Goal: Task Accomplishment & Management: Use online tool/utility

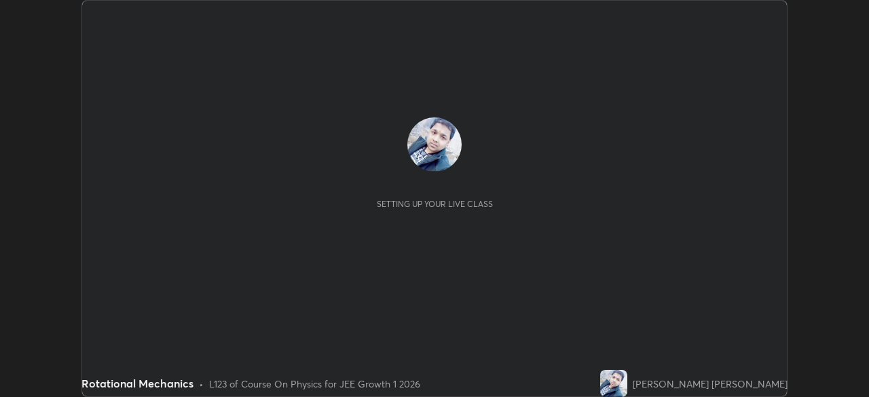
scroll to position [397, 868]
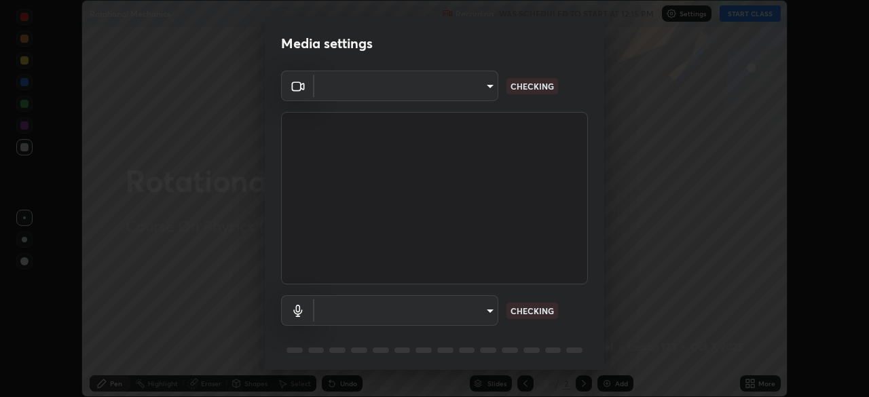
type input "b8f713a0fc2a4668ccd3874ce8ab2703f20e86d9f817921f365c1c4f78ca7a2c"
type input "24ede3dfe1ded7b2d32cf95131c5bd760c6f163e6ca5da13d77e39bc2ccb61ef"
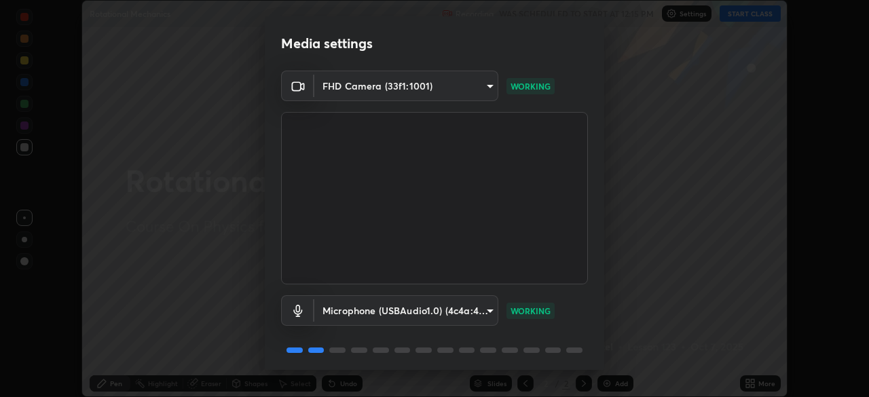
scroll to position [48, 0]
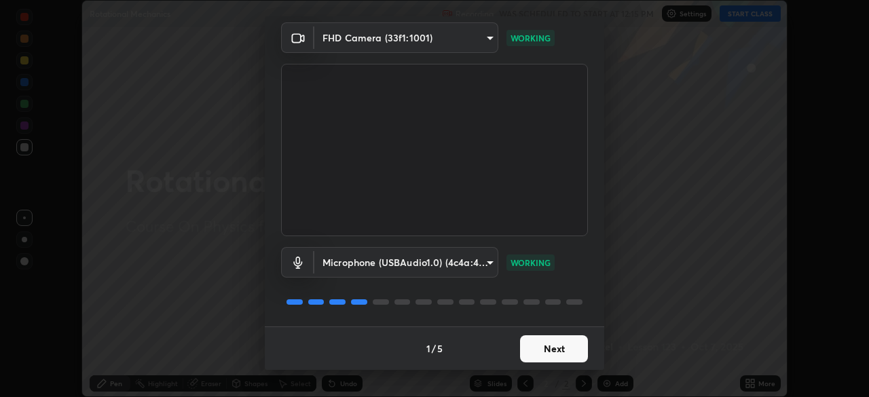
click at [540, 354] on button "Next" at bounding box center [554, 348] width 68 height 27
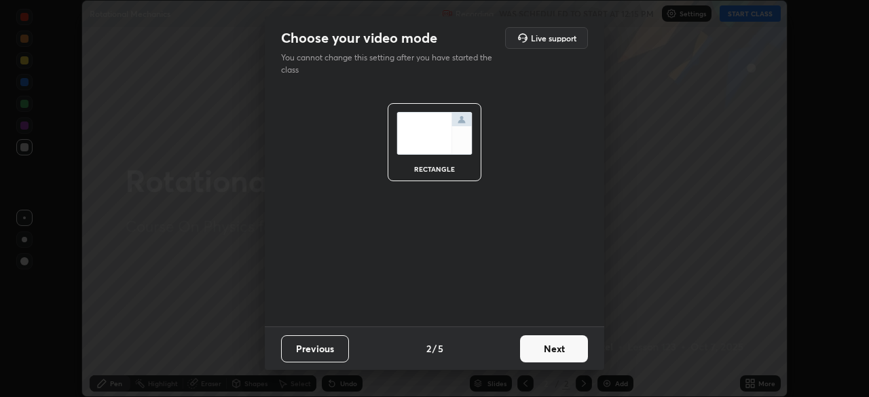
click at [541, 354] on button "Next" at bounding box center [554, 348] width 68 height 27
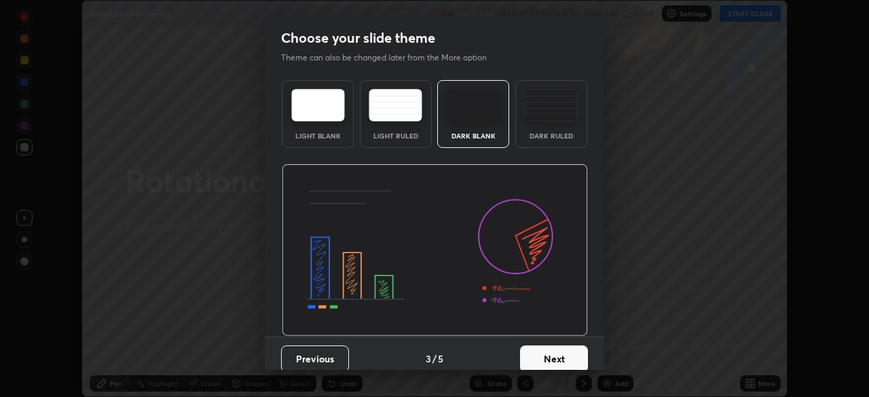
click at [541, 354] on button "Next" at bounding box center [554, 358] width 68 height 27
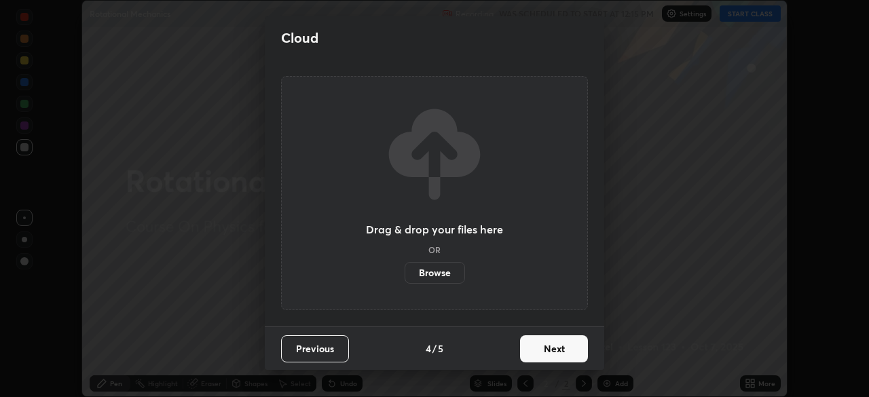
click at [545, 356] on button "Next" at bounding box center [554, 348] width 68 height 27
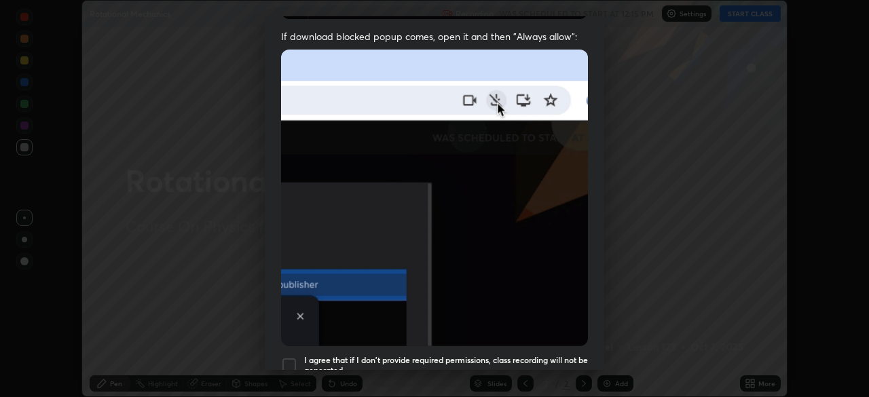
scroll to position [273, 0]
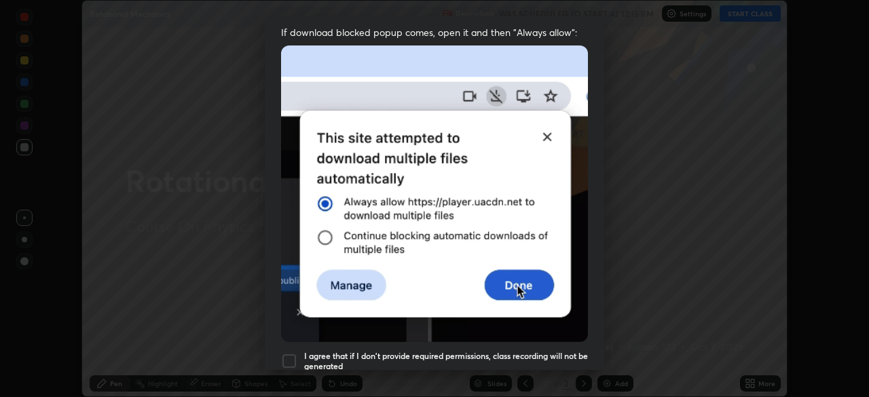
click at [290, 354] on div at bounding box center [289, 361] width 16 height 16
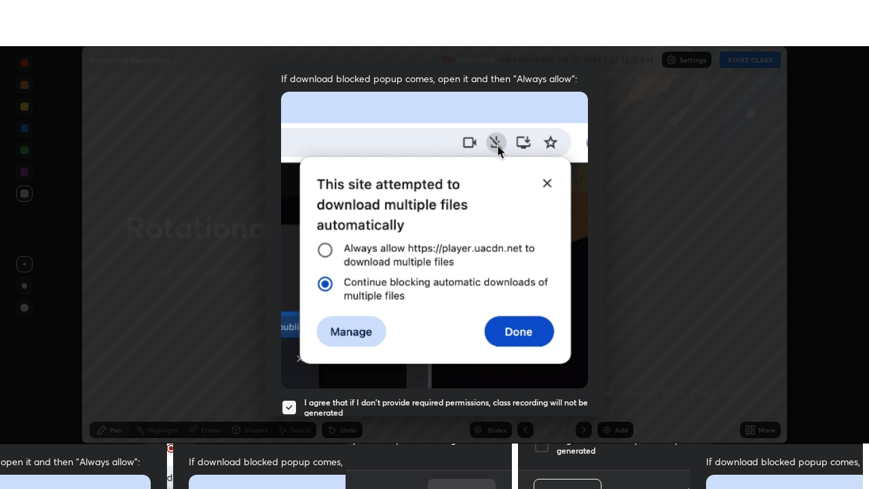
scroll to position [325, 0]
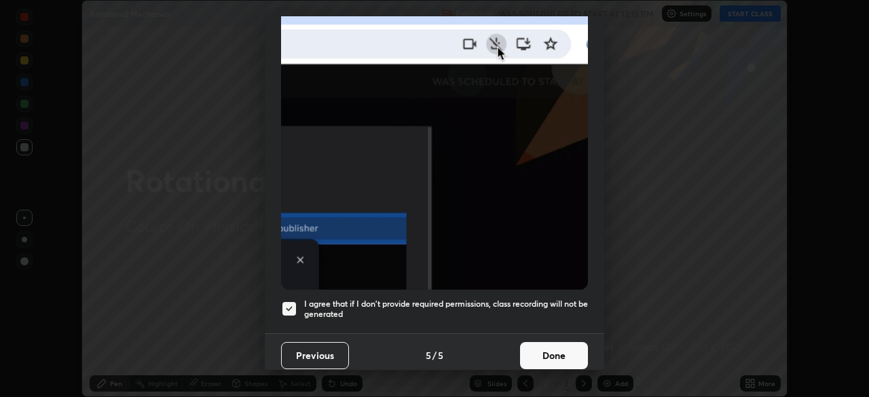
click at [561, 345] on button "Done" at bounding box center [554, 355] width 68 height 27
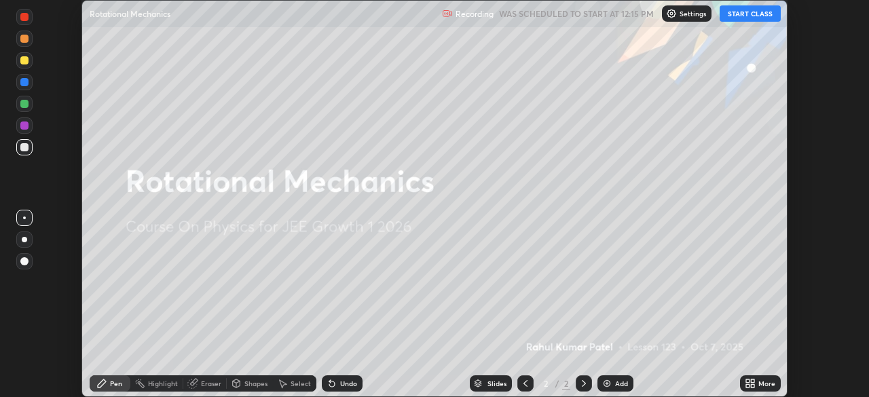
click at [615, 386] on div "Add" at bounding box center [621, 383] width 13 height 7
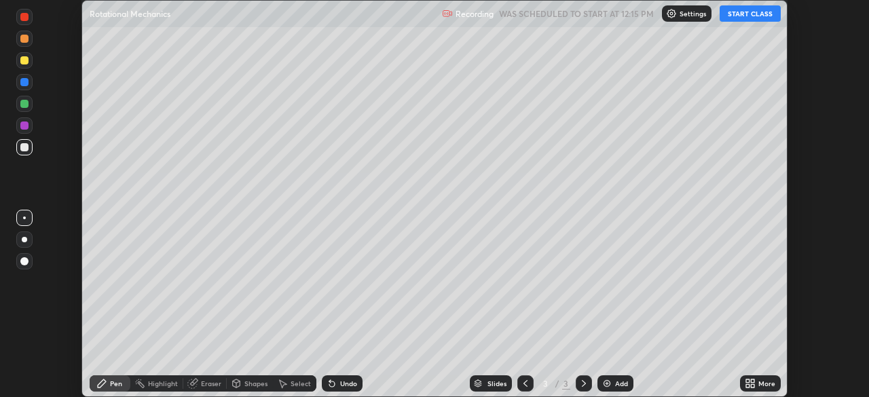
click at [763, 385] on div "More" at bounding box center [766, 383] width 17 height 7
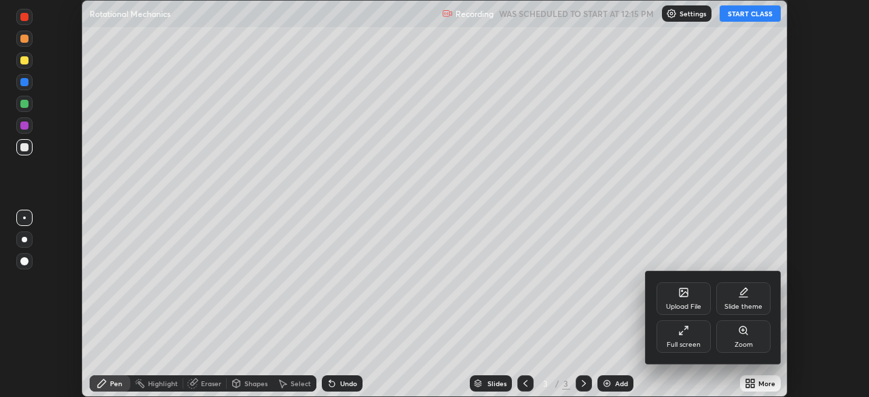
click at [743, 17] on div at bounding box center [434, 198] width 869 height 397
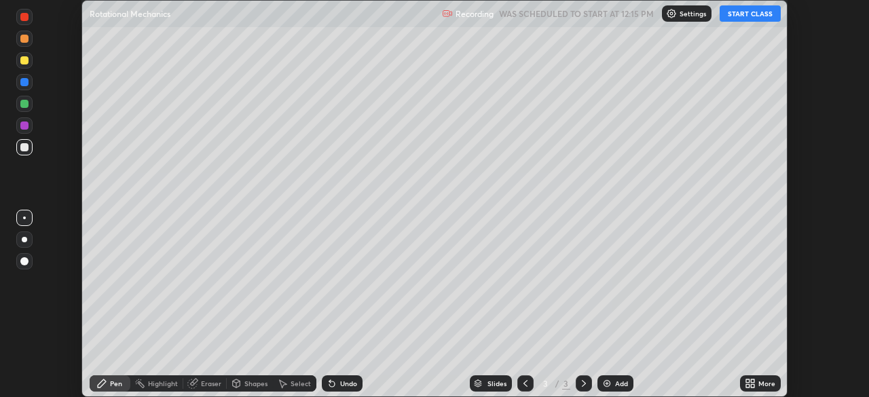
click at [741, 15] on button "START CLASS" at bounding box center [749, 13] width 61 height 16
click at [752, 381] on icon at bounding box center [752, 380] width 3 height 3
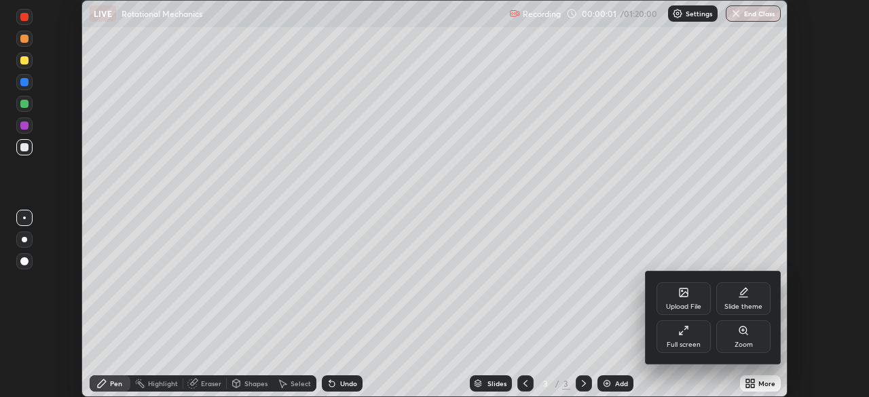
click at [676, 341] on div "Full screen" at bounding box center [683, 344] width 34 height 7
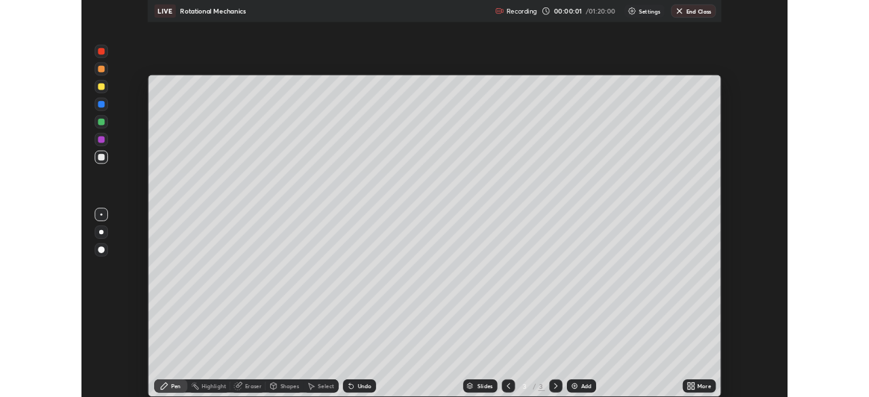
scroll to position [489, 869]
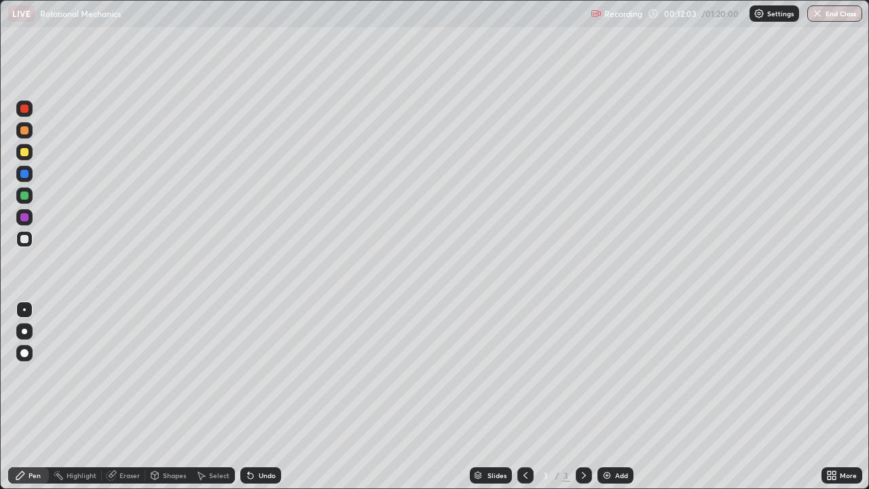
click at [170, 396] on div "Shapes" at bounding box center [174, 475] width 23 height 7
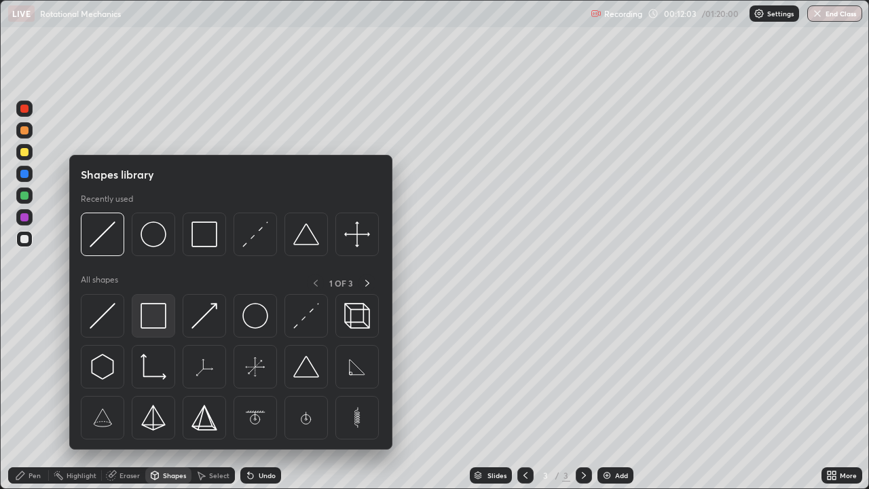
click at [155, 317] on img at bounding box center [153, 316] width 26 height 26
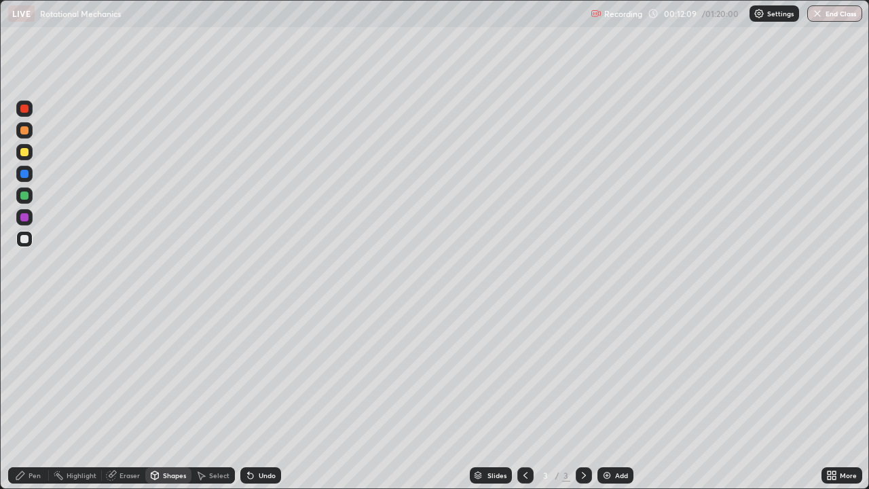
click at [29, 396] on div "Pen" at bounding box center [35, 475] width 12 height 7
click at [24, 131] on div at bounding box center [24, 130] width 8 height 8
click at [25, 157] on div at bounding box center [24, 152] width 16 height 16
click at [25, 177] on div at bounding box center [24, 174] width 8 height 8
click at [26, 197] on div at bounding box center [24, 195] width 8 height 8
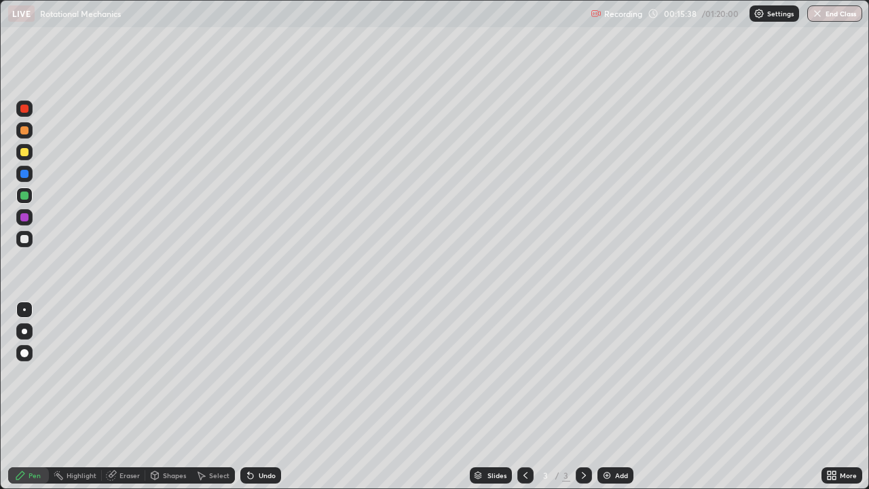
click at [26, 219] on div at bounding box center [24, 217] width 8 height 8
click at [26, 240] on div at bounding box center [24, 239] width 8 height 8
click at [24, 175] on div at bounding box center [24, 174] width 8 height 8
click at [22, 198] on div at bounding box center [24, 195] width 8 height 8
click at [262, 396] on div "Undo" at bounding box center [267, 475] width 17 height 7
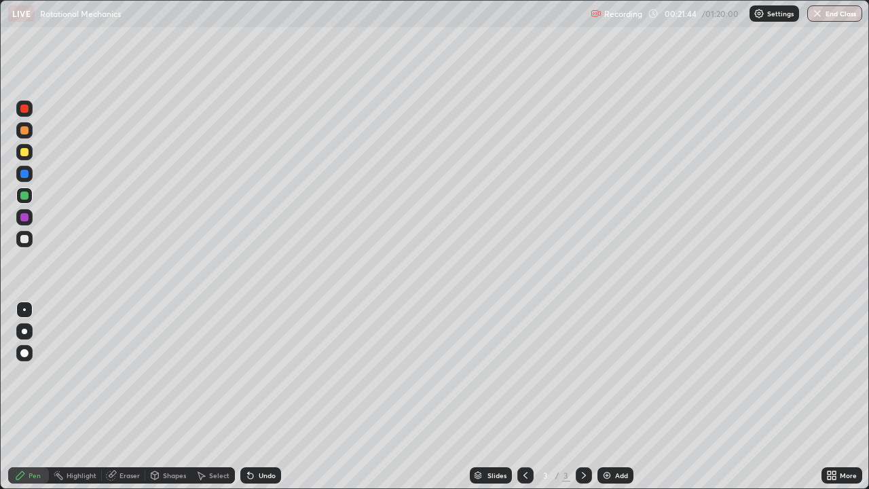
click at [261, 396] on div "Undo" at bounding box center [260, 475] width 41 height 16
click at [613, 396] on div "Add" at bounding box center [615, 475] width 36 height 16
click at [176, 396] on div "Shapes" at bounding box center [174, 475] width 23 height 7
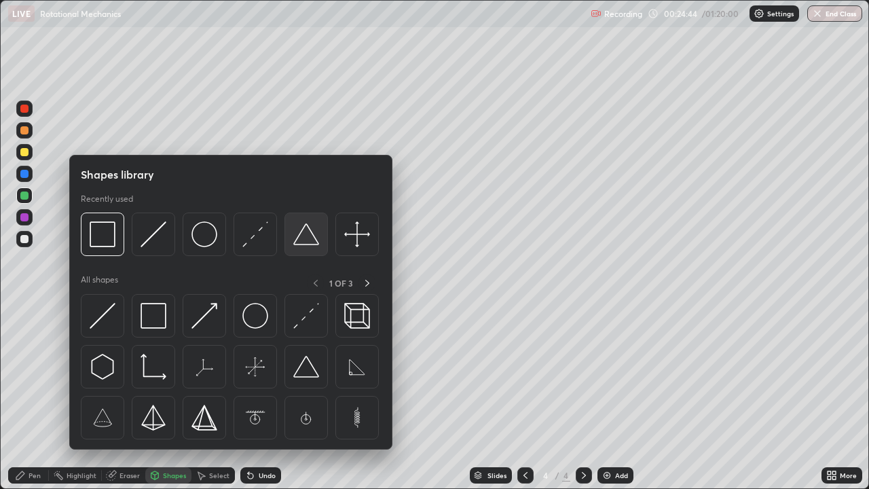
click at [309, 235] on img at bounding box center [306, 234] width 26 height 26
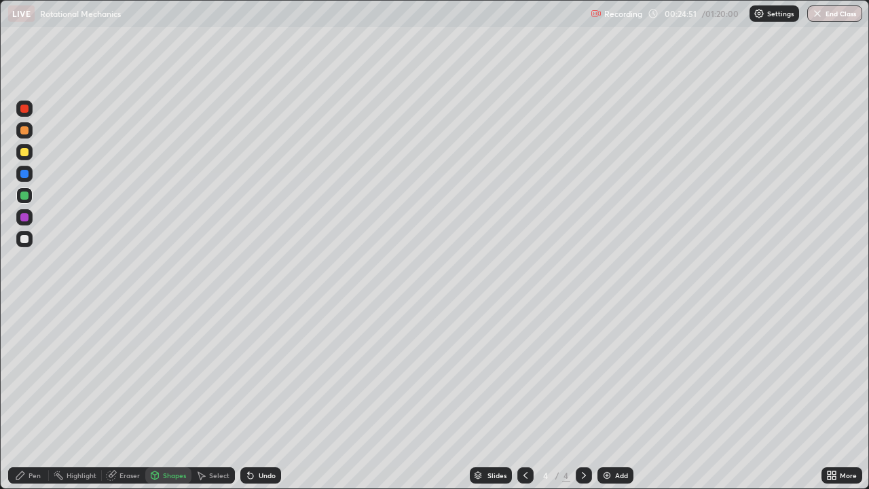
click at [27, 154] on div at bounding box center [24, 152] width 8 height 8
click at [37, 396] on div "Pen" at bounding box center [35, 475] width 12 height 7
click at [25, 238] on div at bounding box center [24, 239] width 8 height 8
click at [30, 222] on div at bounding box center [24, 217] width 16 height 16
click at [275, 396] on div "Undo" at bounding box center [260, 475] width 41 height 16
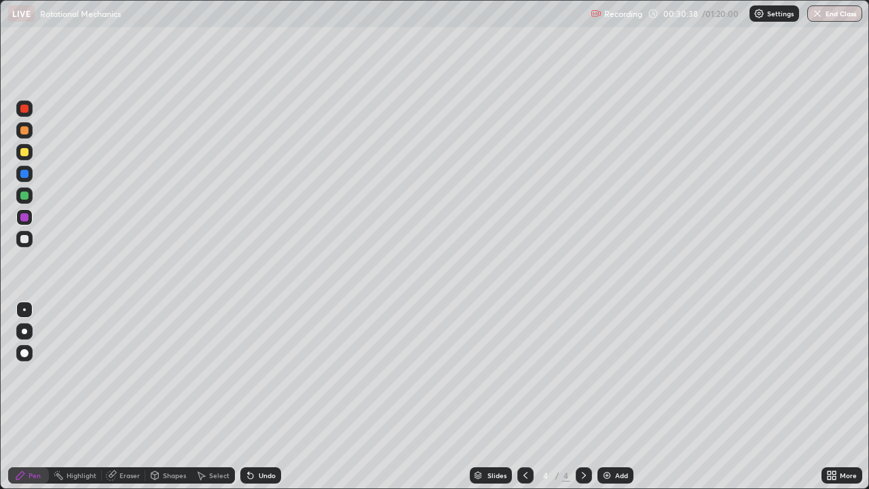
click at [25, 195] on div at bounding box center [24, 195] width 8 height 8
click at [611, 396] on div "Add" at bounding box center [615, 475] width 36 height 16
click at [173, 396] on div "Shapes" at bounding box center [174, 475] width 23 height 7
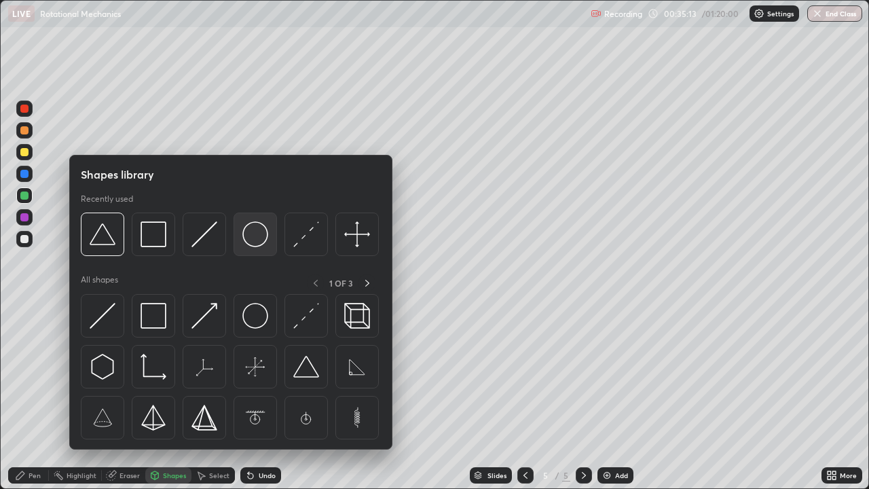
click at [252, 237] on img at bounding box center [255, 234] width 26 height 26
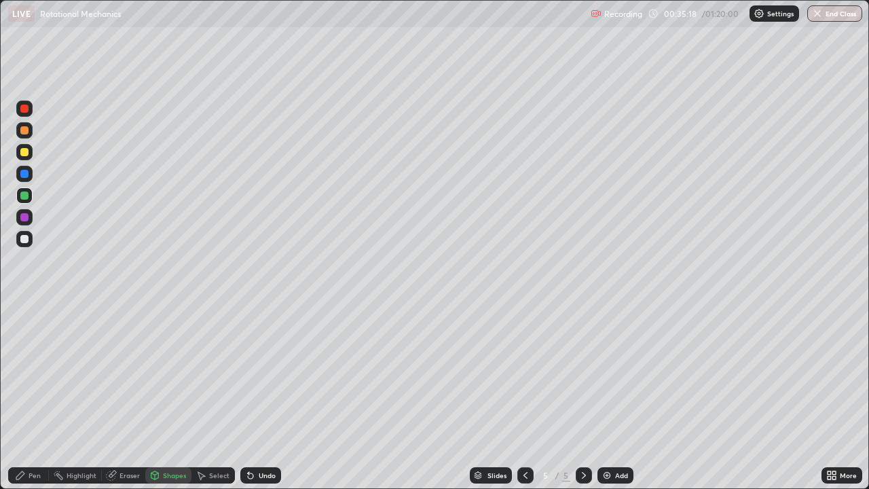
click at [264, 396] on div "Undo" at bounding box center [267, 475] width 17 height 7
click at [34, 396] on div "Pen" at bounding box center [35, 475] width 12 height 7
click at [29, 239] on div at bounding box center [24, 239] width 16 height 16
click at [263, 396] on div "Undo" at bounding box center [267, 475] width 17 height 7
click at [259, 396] on div "Undo" at bounding box center [267, 475] width 17 height 7
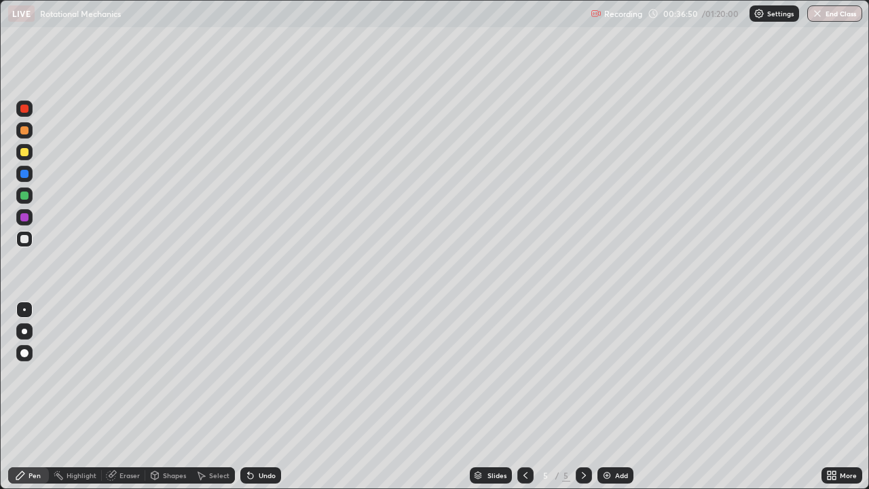
click at [261, 396] on div "Undo" at bounding box center [267, 475] width 17 height 7
click at [259, 396] on div "Undo" at bounding box center [267, 475] width 17 height 7
click at [256, 396] on div "Undo" at bounding box center [260, 475] width 41 height 16
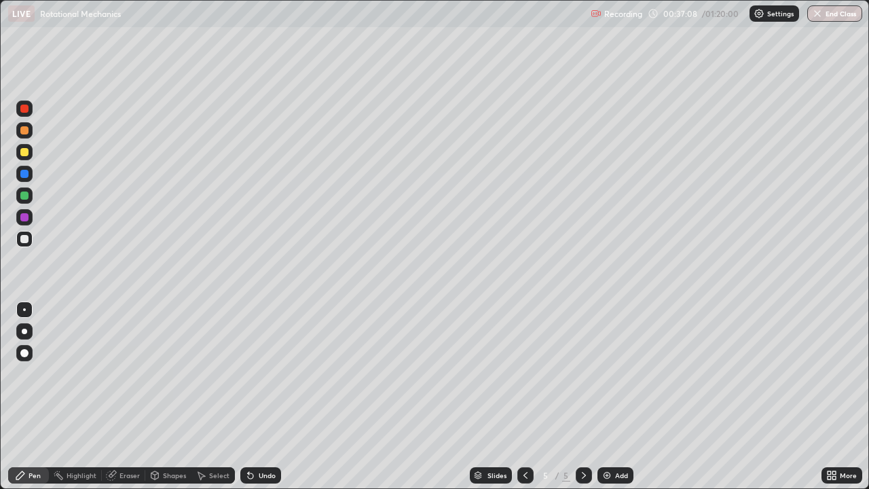
click at [259, 396] on div "Undo" at bounding box center [267, 475] width 17 height 7
click at [260, 396] on div "Undo" at bounding box center [260, 475] width 41 height 16
click at [263, 396] on div "Undo" at bounding box center [267, 475] width 17 height 7
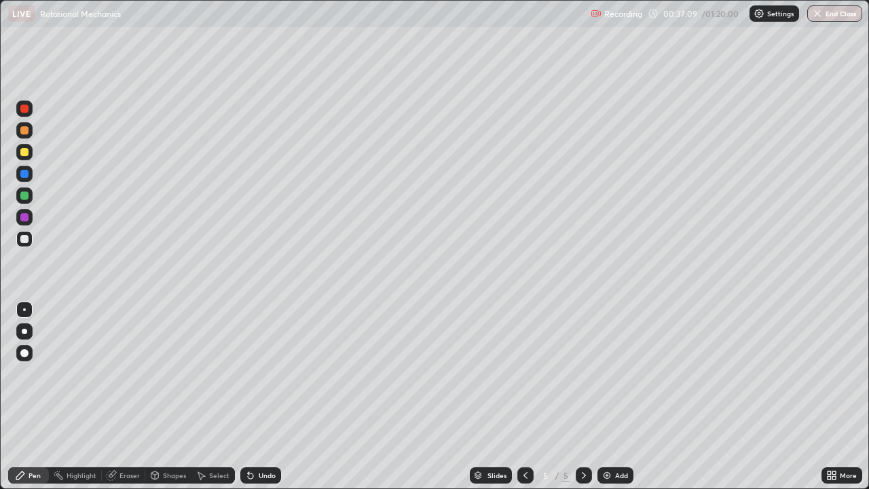
click at [265, 396] on div "Undo" at bounding box center [260, 475] width 41 height 16
click at [263, 396] on div "Undo" at bounding box center [267, 475] width 17 height 7
click at [261, 396] on div "Undo" at bounding box center [267, 475] width 17 height 7
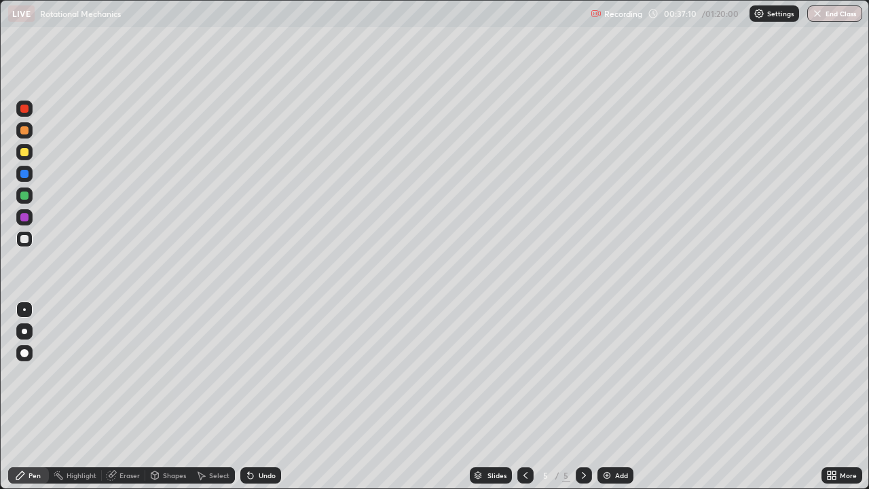
click at [261, 396] on div "Undo" at bounding box center [260, 475] width 41 height 16
click at [262, 396] on div "Undo" at bounding box center [267, 475] width 17 height 7
click at [263, 396] on div "Undo" at bounding box center [267, 475] width 17 height 7
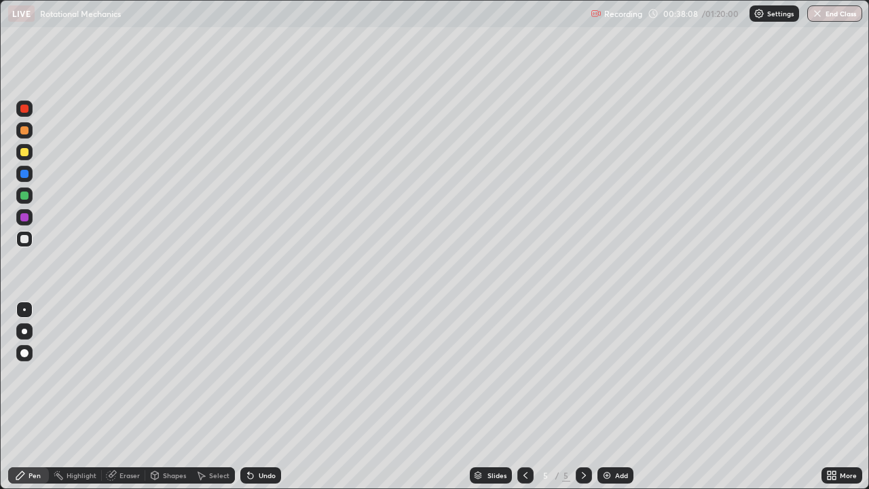
click at [20, 218] on div at bounding box center [24, 217] width 8 height 8
click at [266, 396] on div "Undo" at bounding box center [267, 475] width 17 height 7
click at [615, 396] on div "Add" at bounding box center [621, 475] width 13 height 7
click at [179, 396] on div "Shapes" at bounding box center [168, 475] width 46 height 16
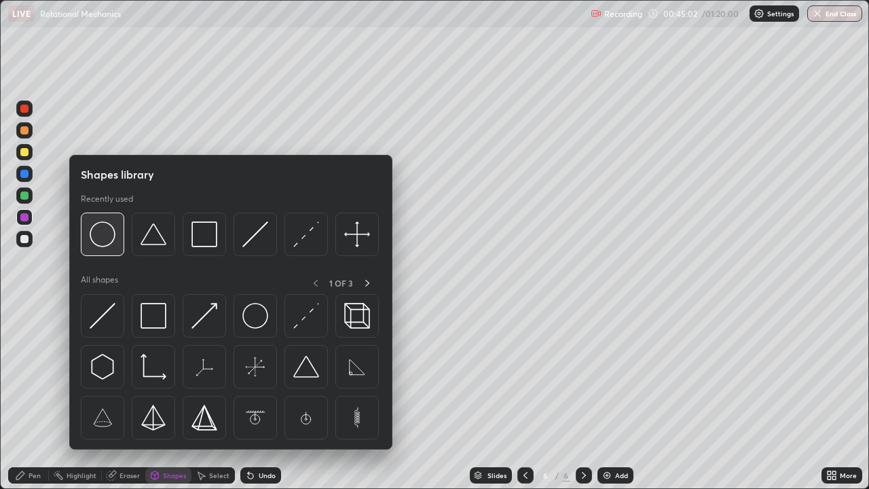
click at [110, 239] on img at bounding box center [103, 234] width 26 height 26
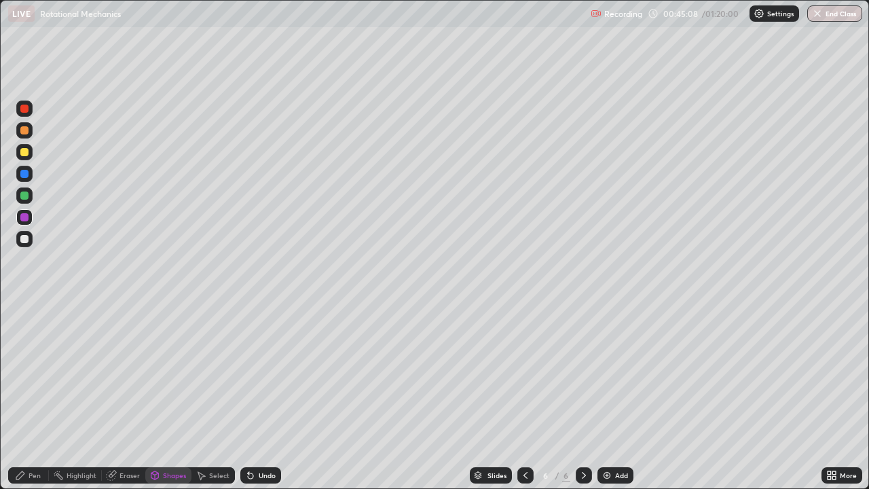
click at [159, 396] on div "Shapes" at bounding box center [168, 475] width 46 height 16
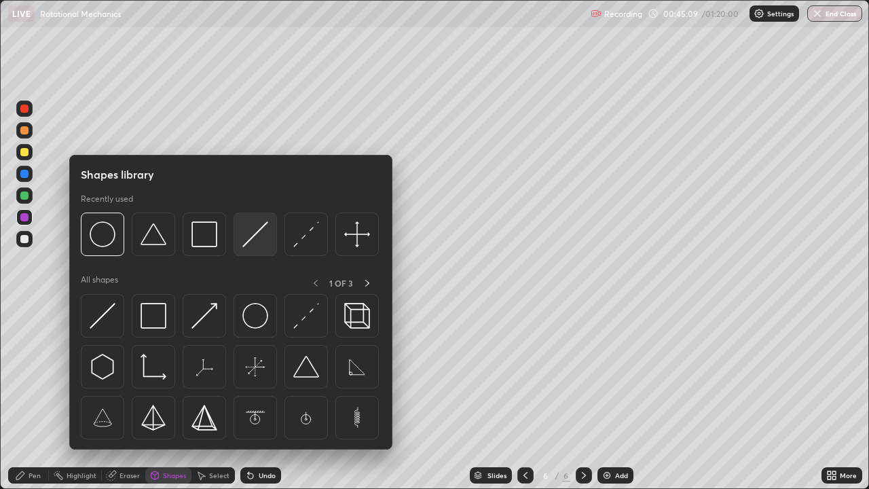
click at [247, 241] on img at bounding box center [255, 234] width 26 height 26
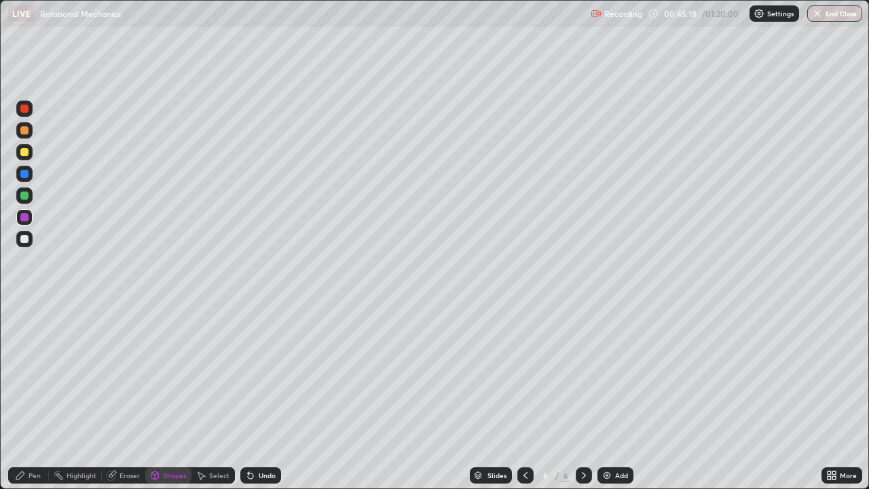
click at [37, 396] on div "Pen" at bounding box center [35, 475] width 12 height 7
click at [24, 131] on div at bounding box center [24, 130] width 8 height 8
click at [26, 198] on div at bounding box center [24, 195] width 8 height 8
click at [23, 240] on div at bounding box center [24, 239] width 8 height 8
click at [607, 396] on img at bounding box center [606, 475] width 11 height 11
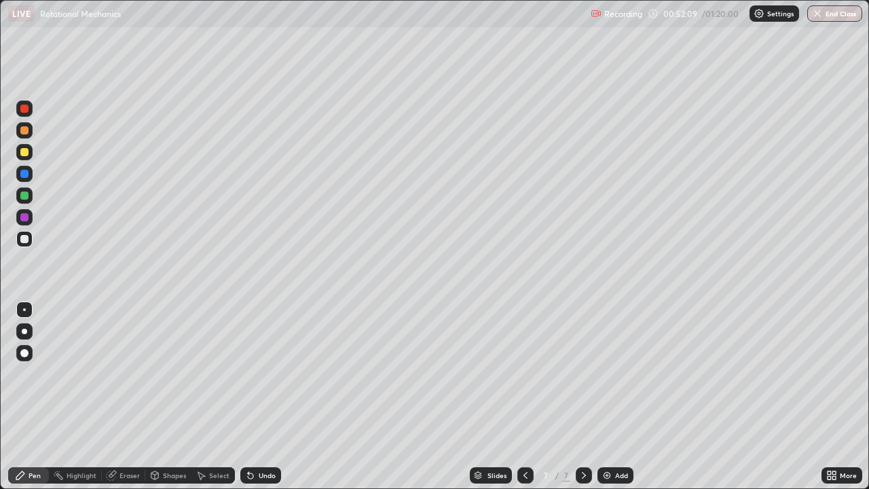
click at [166, 396] on div "Shapes" at bounding box center [174, 475] width 23 height 7
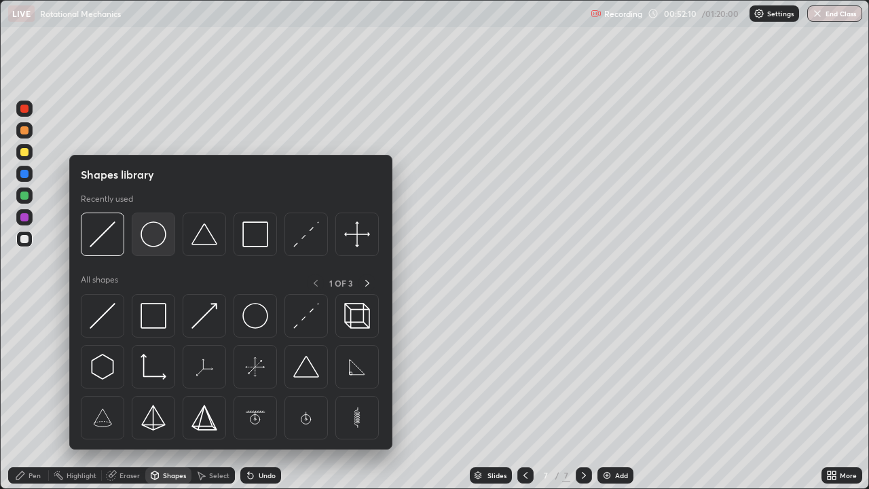
click at [157, 235] on img at bounding box center [153, 234] width 26 height 26
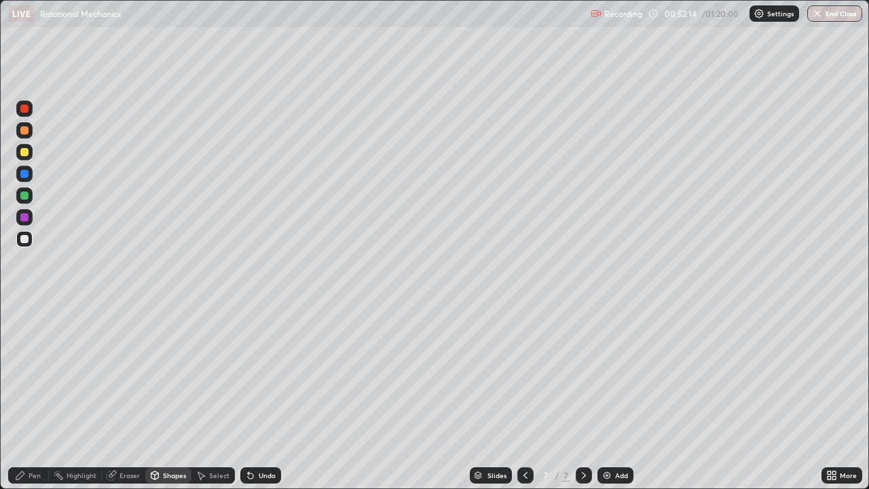
click at [164, 396] on div "Shapes" at bounding box center [174, 475] width 23 height 7
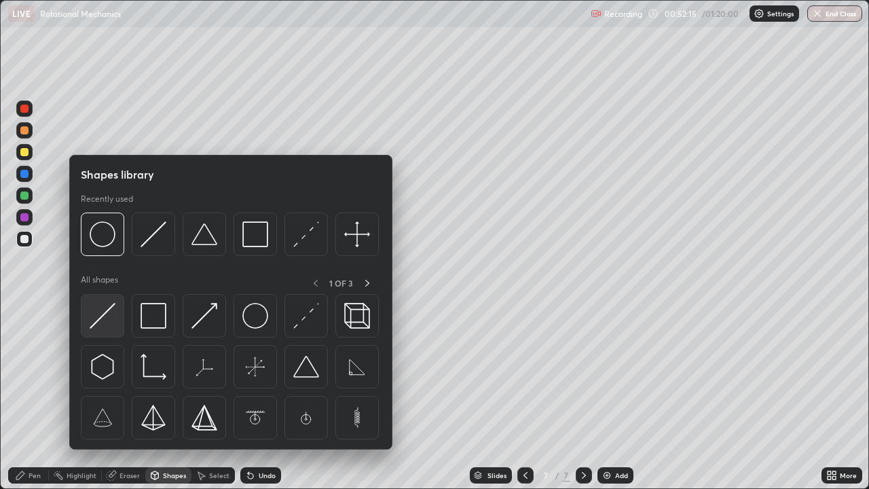
click at [105, 316] on img at bounding box center [103, 316] width 26 height 26
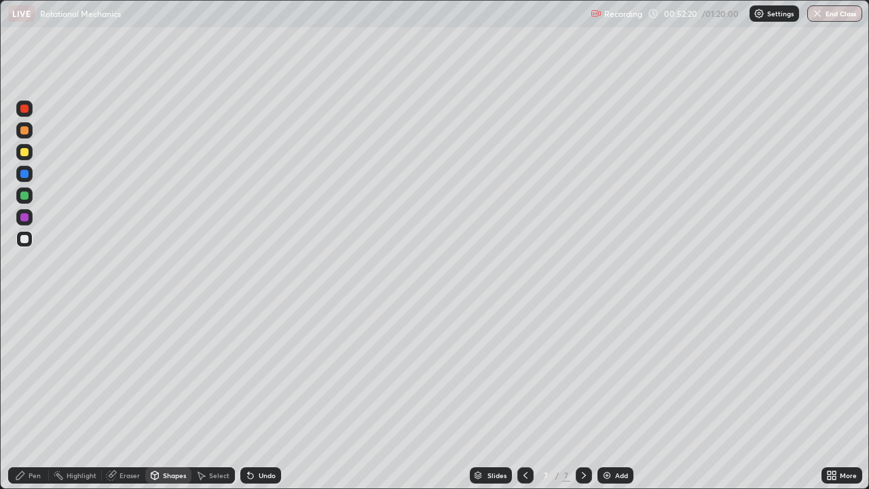
click at [35, 396] on div "Pen" at bounding box center [35, 475] width 12 height 7
click at [23, 218] on div at bounding box center [24, 217] width 8 height 8
click at [171, 396] on div "Shapes" at bounding box center [168, 475] width 46 height 16
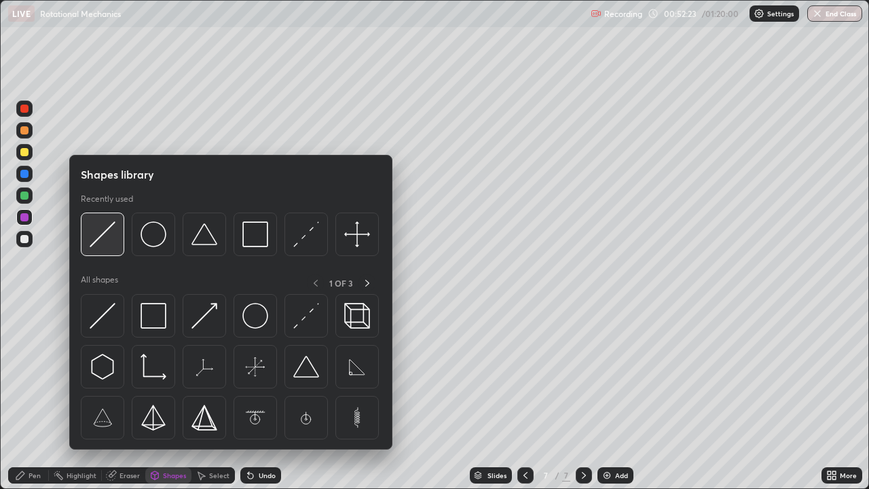
click at [104, 240] on img at bounding box center [103, 234] width 26 height 26
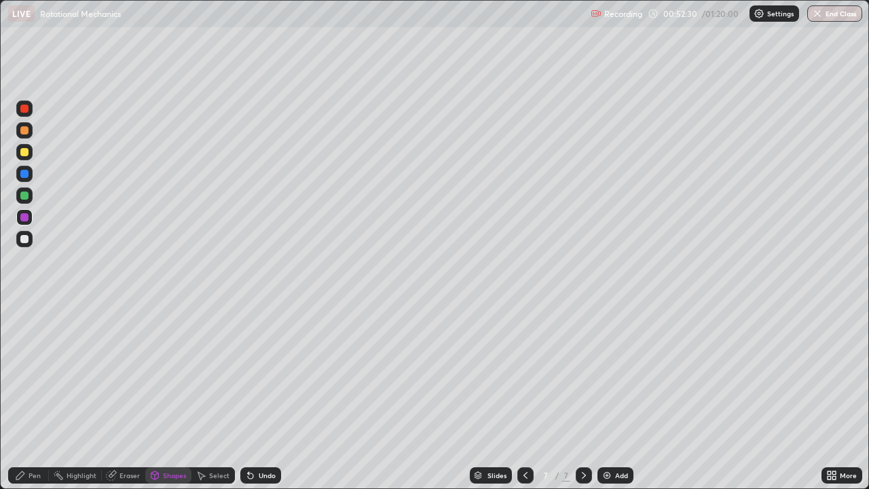
click at [267, 396] on div "Undo" at bounding box center [267, 475] width 17 height 7
click at [31, 396] on div "Pen" at bounding box center [35, 475] width 12 height 7
click at [522, 396] on icon at bounding box center [525, 475] width 11 height 11
click at [585, 396] on icon at bounding box center [583, 475] width 11 height 11
click at [165, 396] on div "Shapes" at bounding box center [174, 475] width 23 height 7
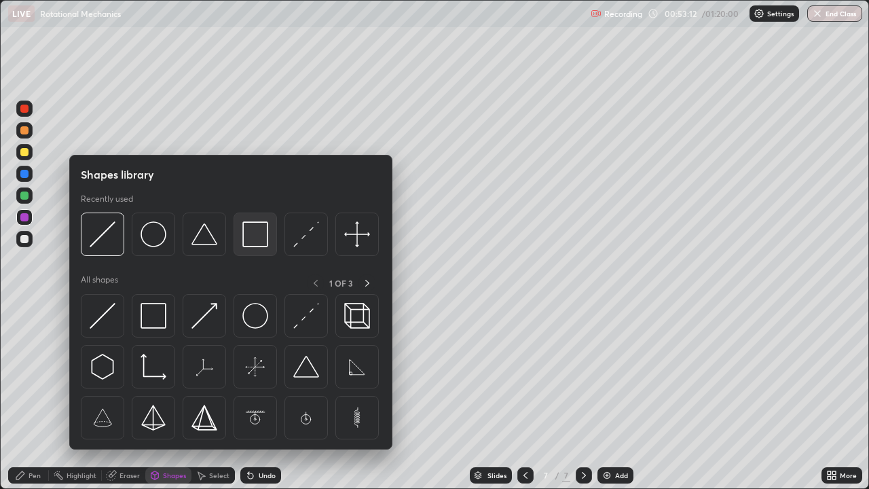
click at [262, 234] on img at bounding box center [255, 234] width 26 height 26
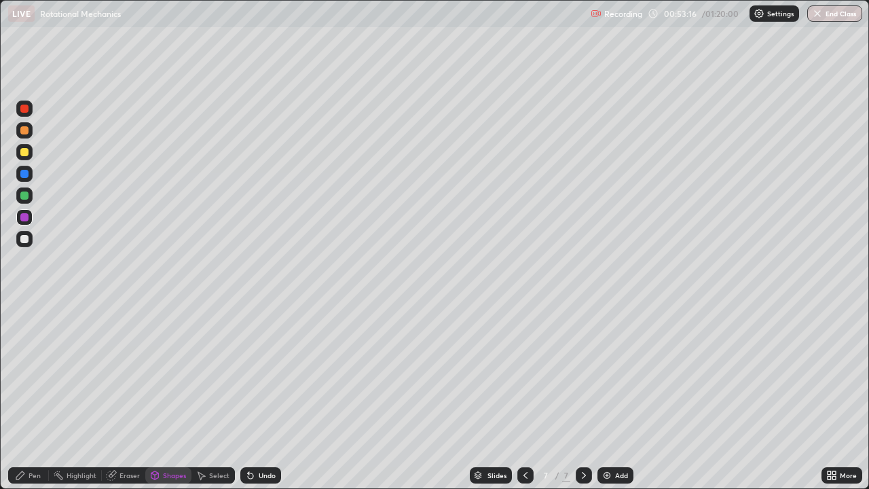
click at [35, 396] on div "Pen" at bounding box center [35, 475] width 12 height 7
click at [165, 396] on div "Shapes" at bounding box center [174, 475] width 23 height 7
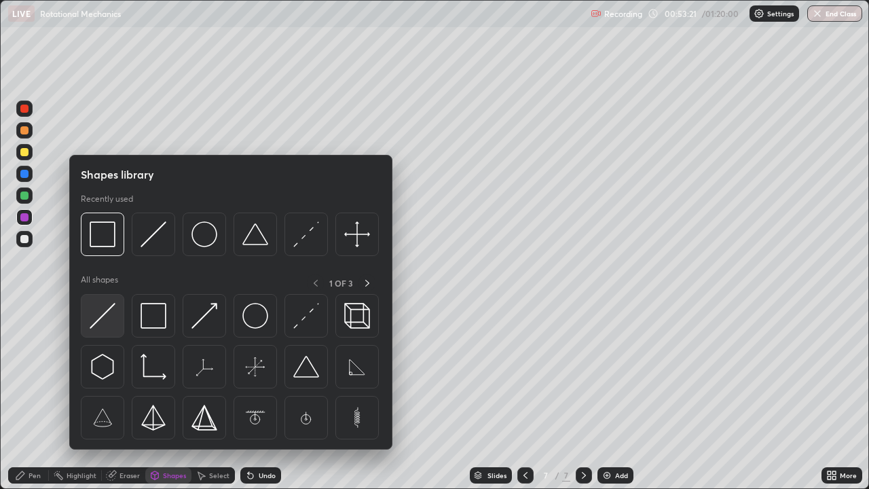
click at [109, 320] on img at bounding box center [103, 316] width 26 height 26
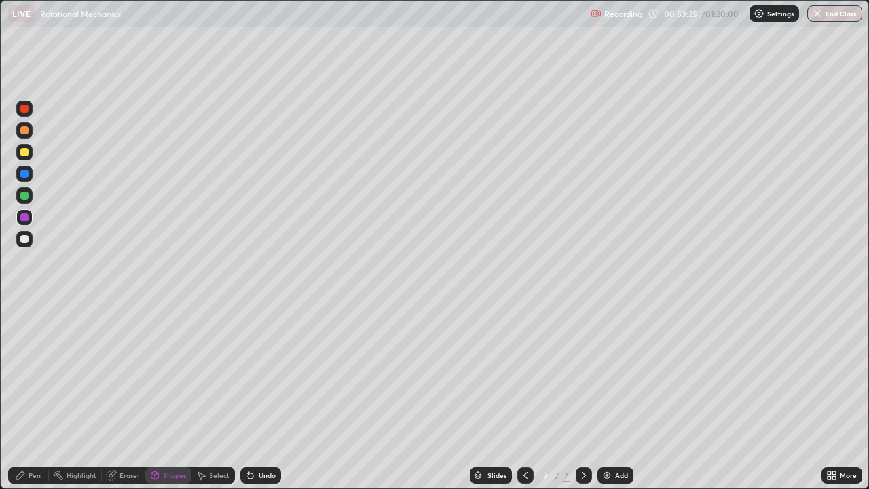
click at [37, 396] on div "Pen" at bounding box center [35, 475] width 12 height 7
click at [517, 396] on div at bounding box center [525, 475] width 16 height 16
click at [24, 196] on div at bounding box center [24, 195] width 8 height 8
click at [168, 396] on div "Shapes" at bounding box center [174, 475] width 23 height 7
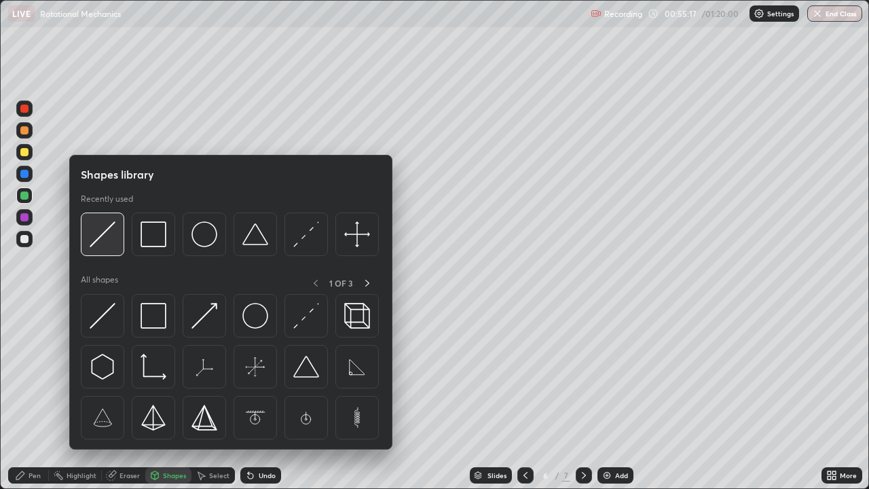
click at [102, 245] on img at bounding box center [103, 234] width 26 height 26
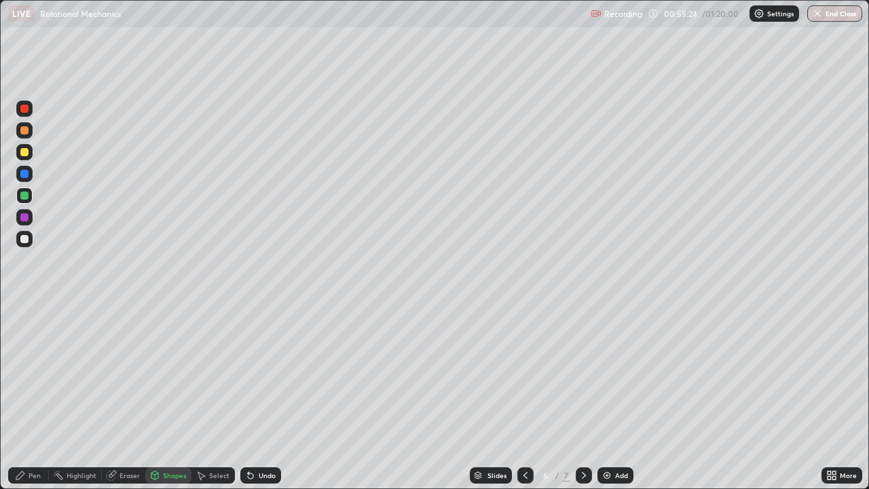
click at [33, 396] on div "Pen" at bounding box center [35, 475] width 12 height 7
click at [128, 396] on div "Eraser" at bounding box center [129, 475] width 20 height 7
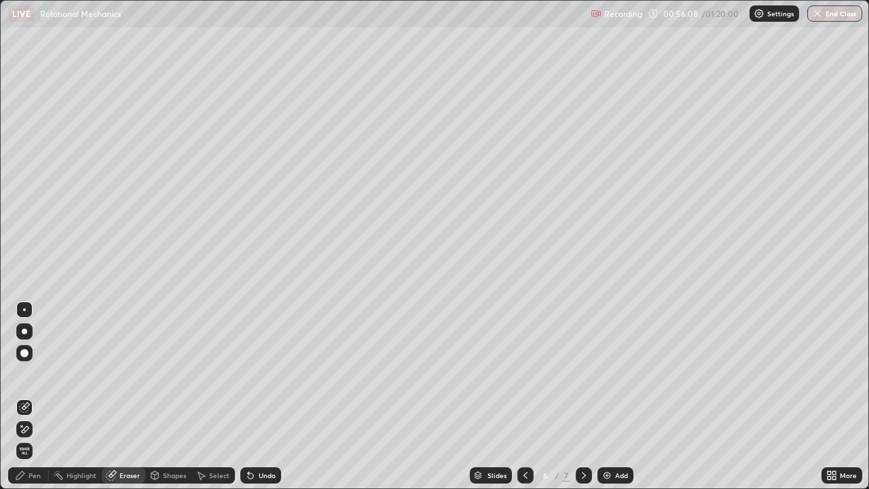
click at [30, 396] on div "Pen" at bounding box center [35, 475] width 12 height 7
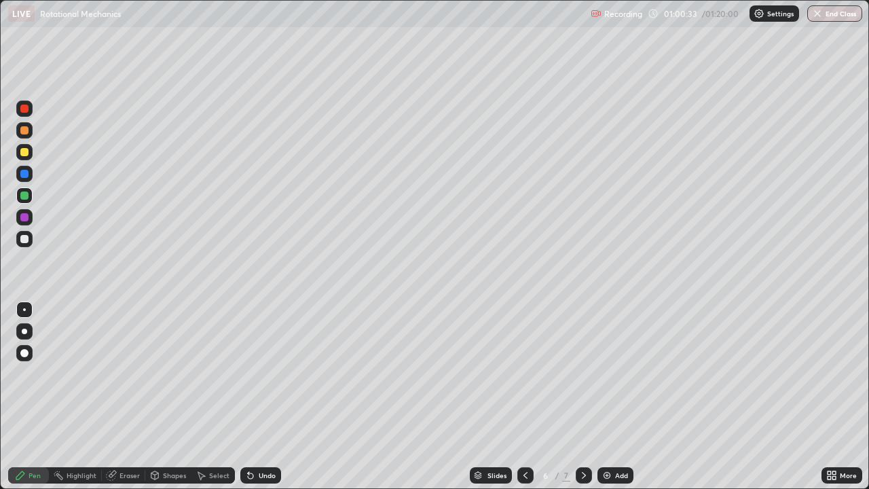
click at [615, 396] on div "Add" at bounding box center [621, 475] width 13 height 7
click at [24, 220] on div at bounding box center [24, 217] width 8 height 8
click at [27, 195] on div at bounding box center [24, 195] width 8 height 8
click at [26, 174] on div at bounding box center [24, 174] width 8 height 8
click at [613, 396] on div "Add" at bounding box center [615, 475] width 36 height 16
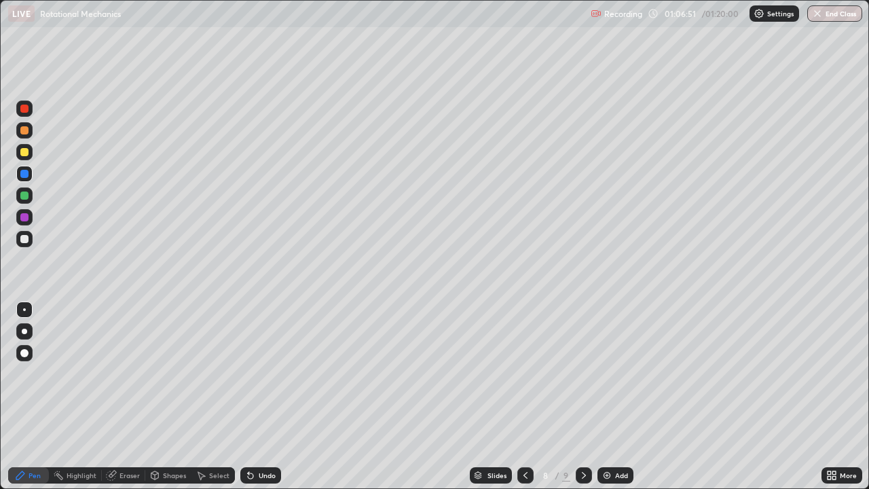
click at [166, 396] on div "Shapes" at bounding box center [174, 475] width 23 height 7
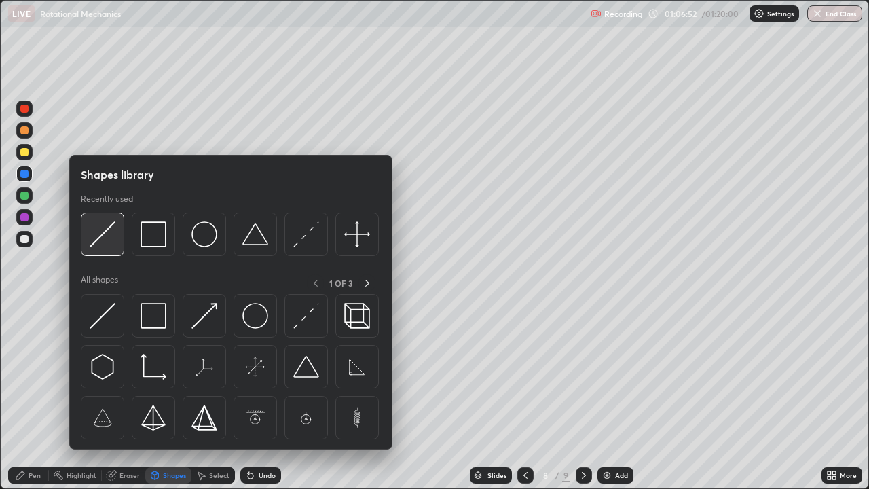
click at [110, 242] on img at bounding box center [103, 234] width 26 height 26
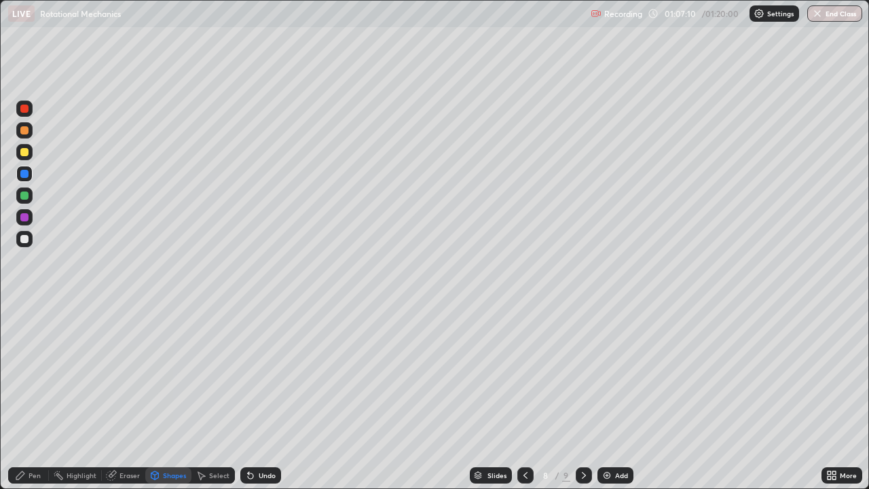
click at [263, 396] on div "Undo" at bounding box center [260, 475] width 41 height 16
click at [37, 396] on div "Pen" at bounding box center [35, 475] width 12 height 7
click at [270, 396] on div "Undo" at bounding box center [267, 475] width 17 height 7
click at [267, 396] on div "Undo" at bounding box center [267, 475] width 17 height 7
click at [27, 238] on div at bounding box center [24, 239] width 8 height 8
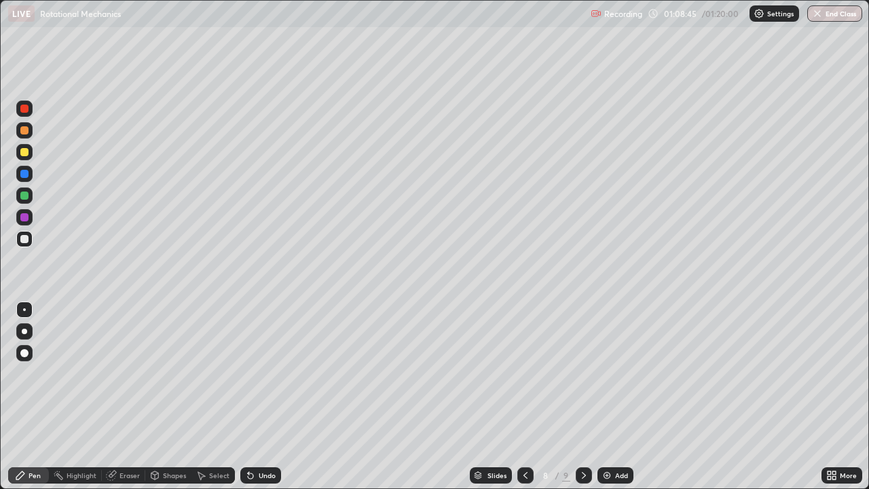
click at [181, 396] on div "Shapes" at bounding box center [174, 475] width 23 height 7
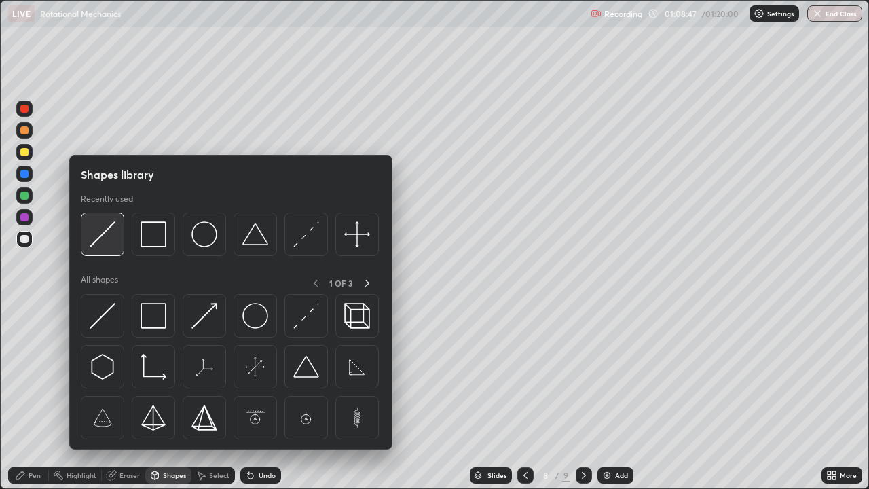
click at [111, 240] on img at bounding box center [103, 234] width 26 height 26
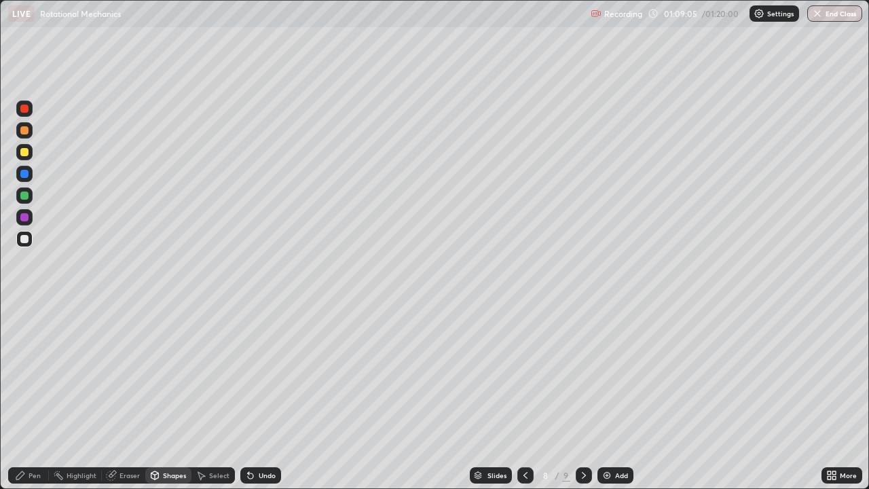
click at [38, 396] on div "Pen" at bounding box center [35, 475] width 12 height 7
click at [23, 153] on div at bounding box center [24, 152] width 8 height 8
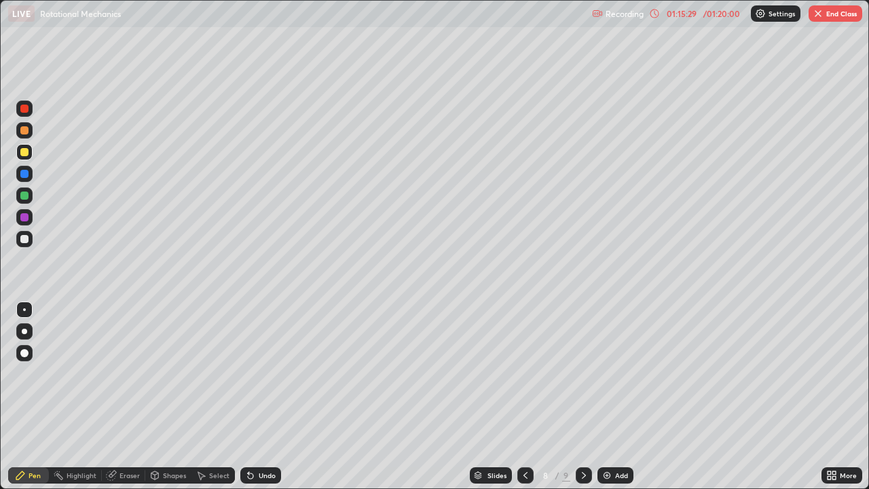
click at [259, 396] on div "Undo" at bounding box center [267, 475] width 17 height 7
click at [523, 396] on icon at bounding box center [525, 475] width 4 height 7
click at [523, 396] on icon at bounding box center [525, 475] width 11 height 11
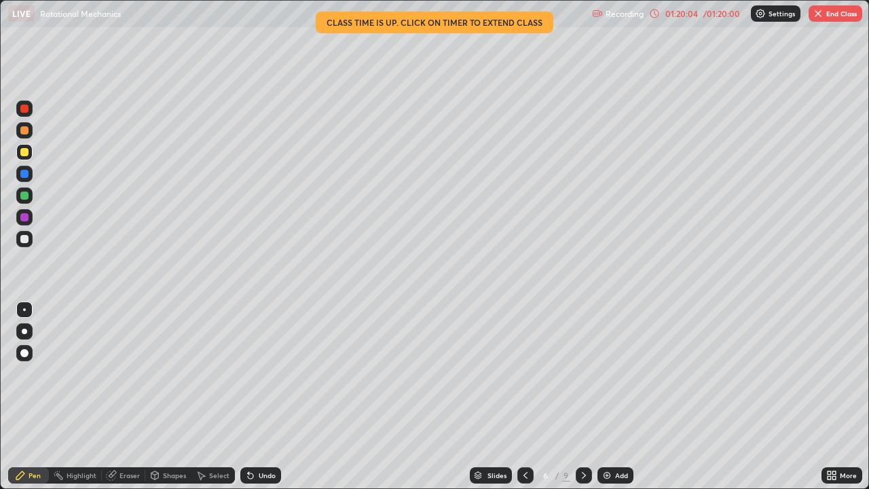
click at [825, 20] on button "End Class" at bounding box center [835, 13] width 54 height 16
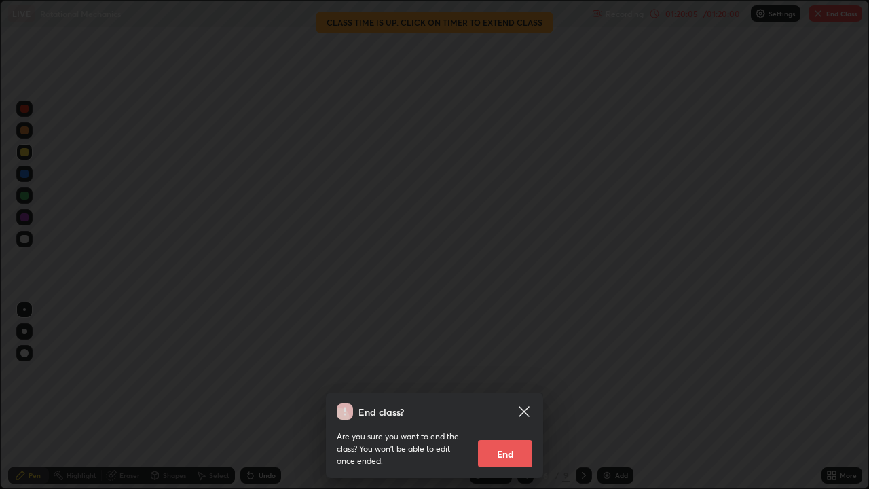
click at [508, 396] on button "End" at bounding box center [505, 453] width 54 height 27
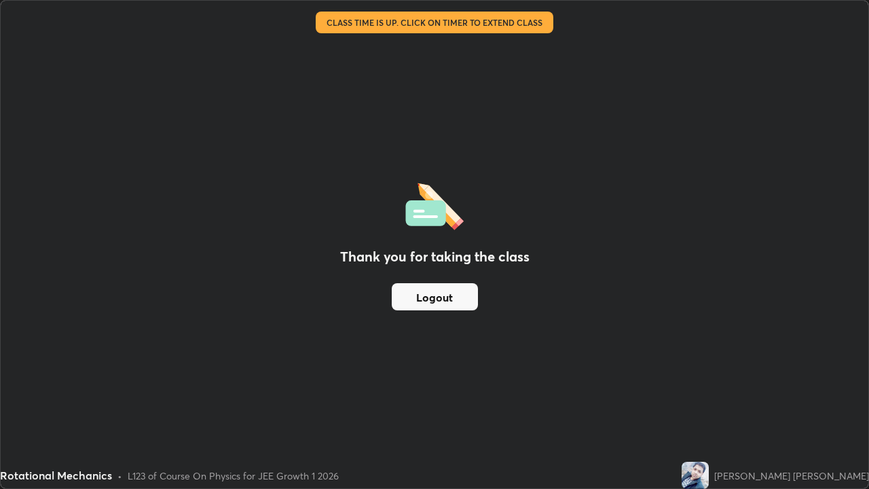
click at [434, 297] on button "Logout" at bounding box center [435, 296] width 86 height 27
click at [430, 299] on button "Logout" at bounding box center [435, 296] width 86 height 27
click at [424, 297] on button "Logout" at bounding box center [435, 296] width 86 height 27
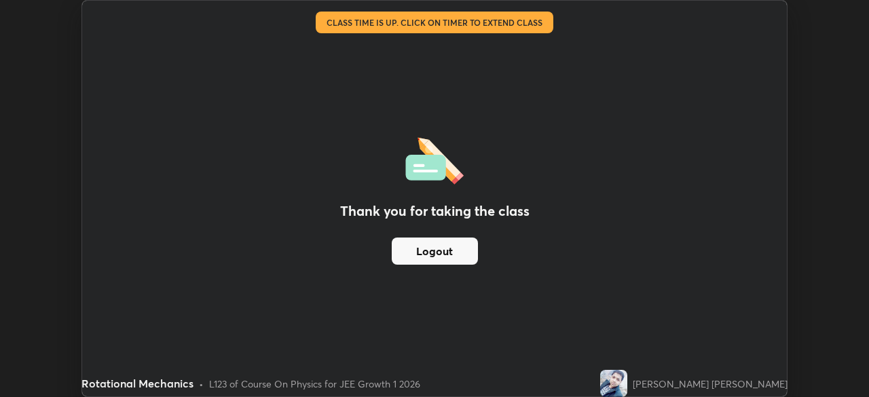
scroll to position [67467, 66995]
